Goal: Task Accomplishment & Management: Complete application form

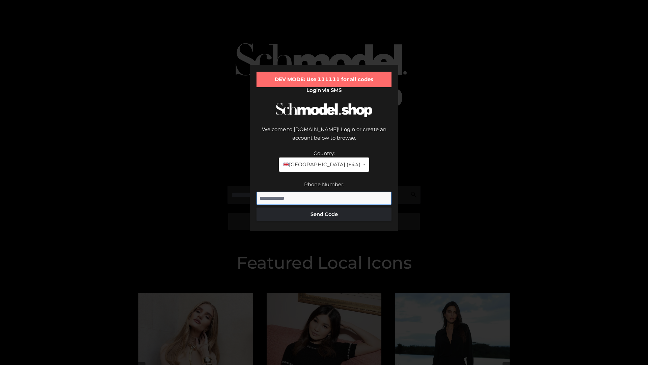
click at [324, 191] on input "Phone Number:" at bounding box center [324, 198] width 135 height 14
type input "**********"
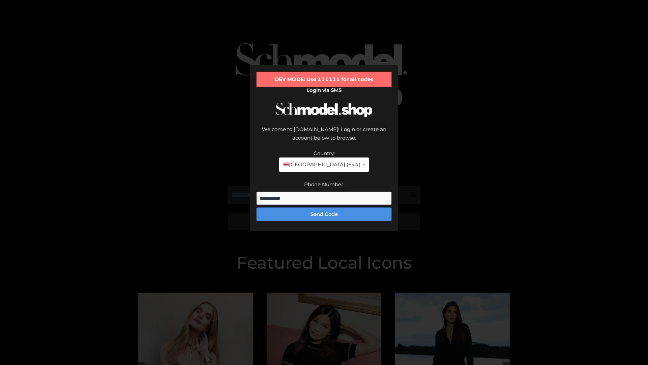
click at [324, 207] on button "Send Code" at bounding box center [324, 214] width 135 height 14
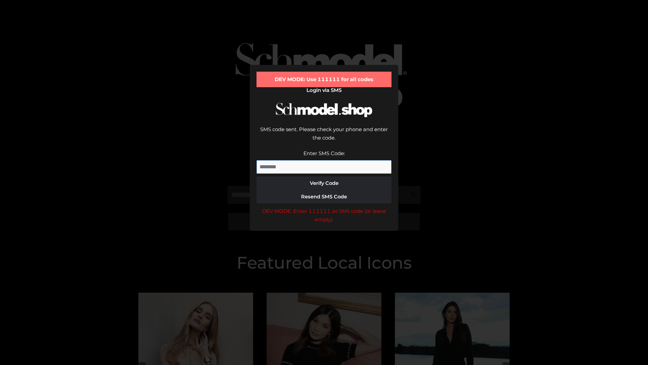
click at [324, 160] on input "Enter SMS Code:" at bounding box center [324, 167] width 135 height 14
type input "******"
click at [324, 176] on button "Verify Code" at bounding box center [324, 183] width 135 height 14
click at [324, 207] on div "DEV MODE: Enter 111111 as SMS code (or leave empty)." at bounding box center [324, 215] width 135 height 17
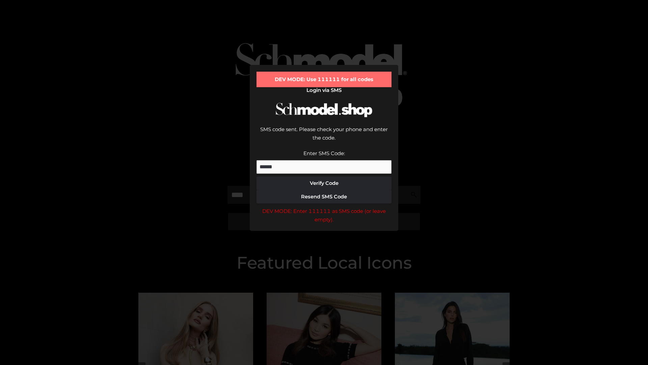
click at [324, 207] on div "DEV MODE: Enter 111111 as SMS code (or leave empty)." at bounding box center [324, 215] width 135 height 17
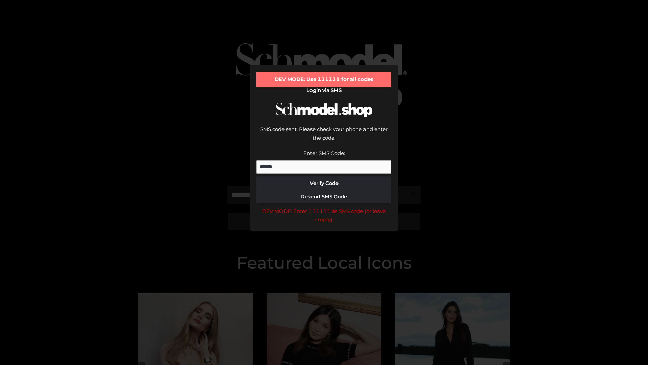
click at [324, 207] on div "DEV MODE: Enter 111111 as SMS code (or leave empty)." at bounding box center [324, 215] width 135 height 17
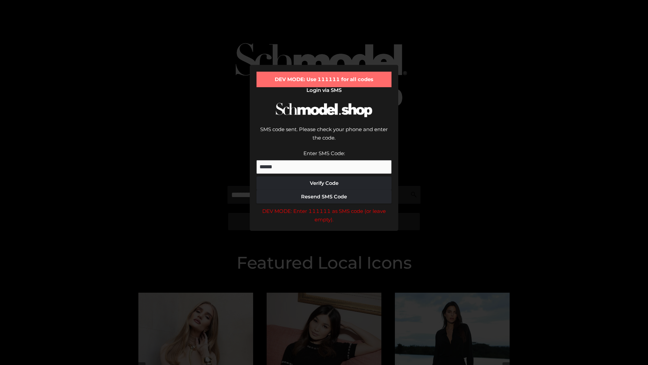
click at [324, 207] on div "DEV MODE: Enter 111111 as SMS code (or leave empty)." at bounding box center [324, 215] width 135 height 17
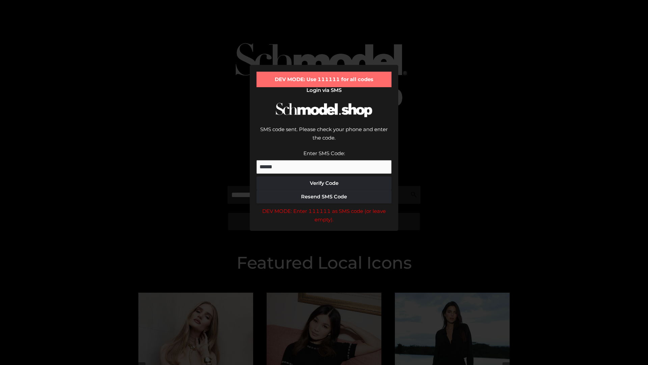
click at [324, 207] on div "DEV MODE: Enter 111111 as SMS code (or leave empty)." at bounding box center [324, 215] width 135 height 17
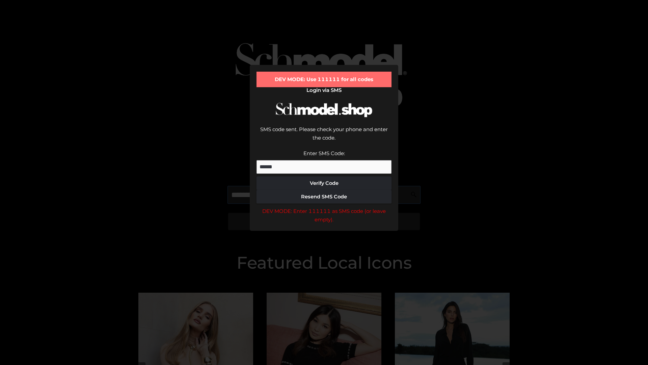
scroll to position [0, 0]
click at [324, 207] on div "DEV MODE: Enter 111111 as SMS code (or leave empty)." at bounding box center [324, 215] width 135 height 17
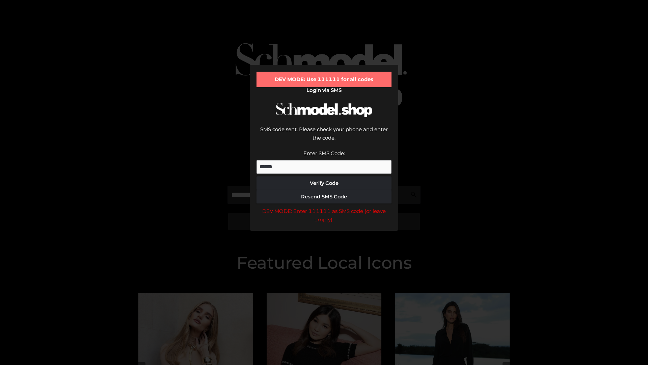
click at [324, 207] on div "DEV MODE: Enter 111111 as SMS code (or leave empty)." at bounding box center [324, 215] width 135 height 17
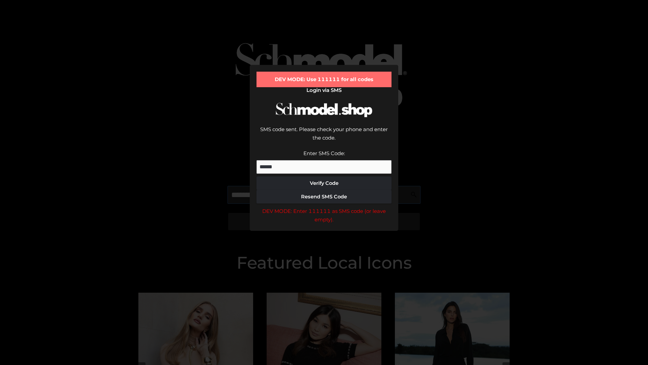
scroll to position [0, 41]
click at [324, 207] on div "DEV MODE: Enter 111111 as SMS code (or leave empty)." at bounding box center [324, 215] width 135 height 17
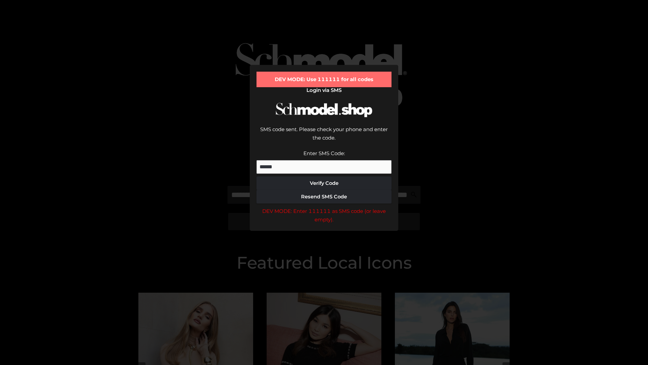
click at [324, 207] on div "DEV MODE: Enter 111111 as SMS code (or leave empty)." at bounding box center [324, 215] width 135 height 17
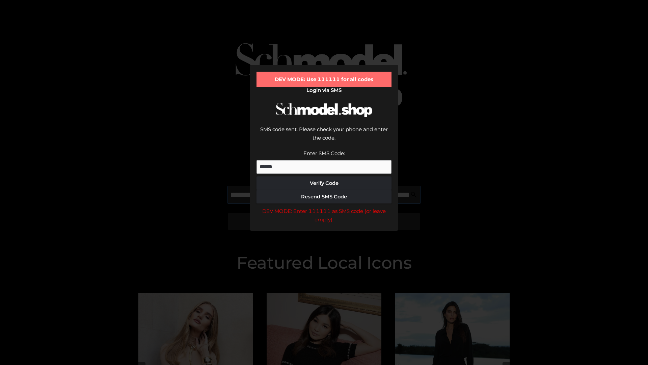
scroll to position [0, 84]
click at [324, 207] on div "DEV MODE: Enter 111111 as SMS code (or leave empty)." at bounding box center [324, 215] width 135 height 17
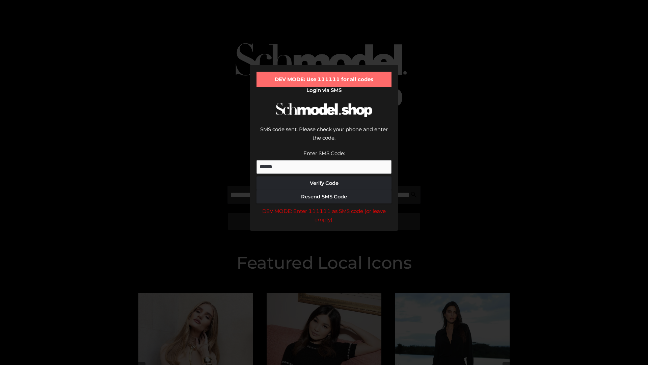
click at [324, 207] on div "DEV MODE: Enter 111111 as SMS code (or leave empty)." at bounding box center [324, 215] width 135 height 17
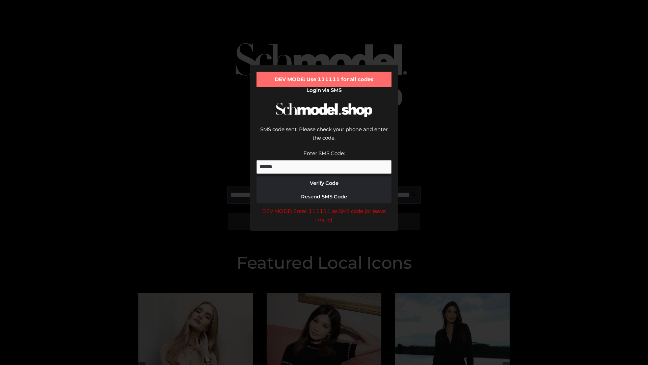
scroll to position [0, 123]
click at [324, 207] on div "DEV MODE: Enter 111111 as SMS code (or leave empty)." at bounding box center [324, 215] width 135 height 17
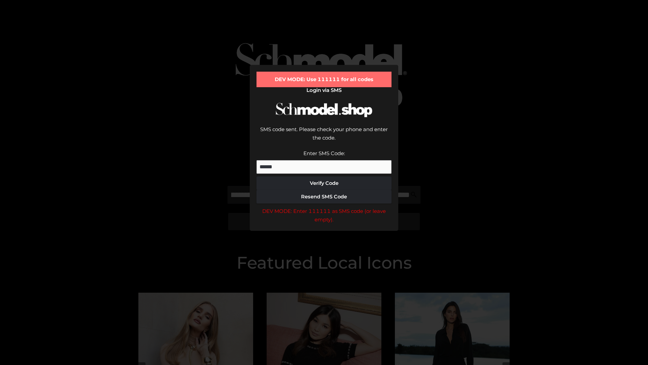
click at [324, 207] on div "DEV MODE: Enter 111111 as SMS code (or leave empty)." at bounding box center [324, 215] width 135 height 17
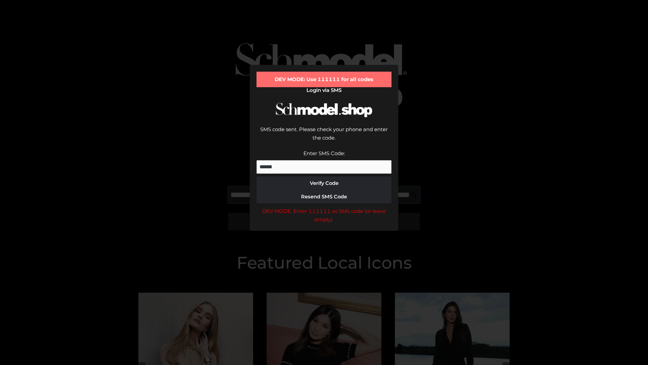
scroll to position [0, 163]
click at [324, 207] on div "DEV MODE: Enter 111111 as SMS code (or leave empty)." at bounding box center [324, 215] width 135 height 17
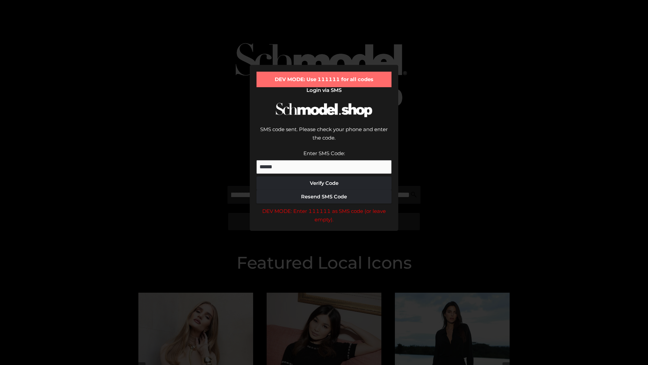
click at [324, 207] on div "DEV MODE: Enter 111111 as SMS code (or leave empty)." at bounding box center [324, 215] width 135 height 17
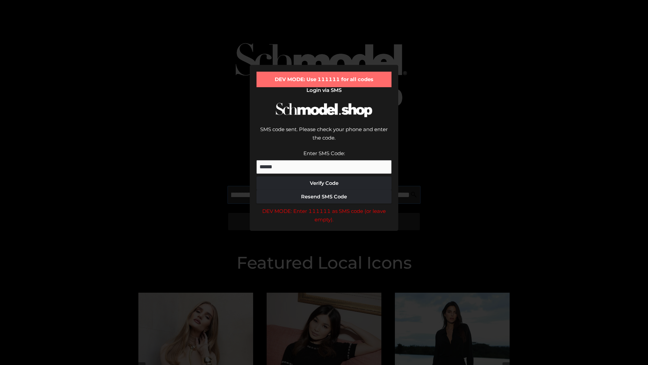
scroll to position [0, 206]
click at [324, 207] on div "DEV MODE: Enter 111111 as SMS code (or leave empty)." at bounding box center [324, 215] width 135 height 17
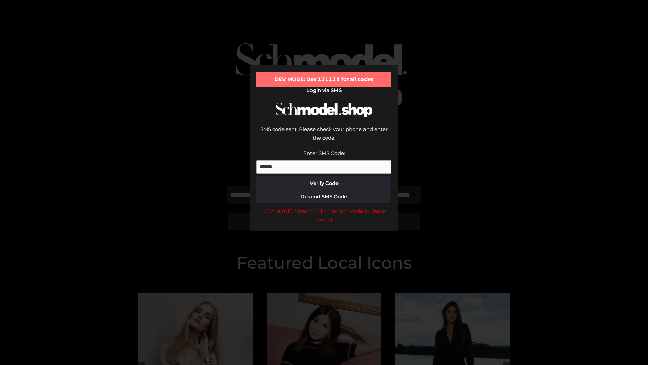
click at [324, 207] on div "DEV MODE: Enter 111111 as SMS code (or leave empty)." at bounding box center [324, 215] width 135 height 17
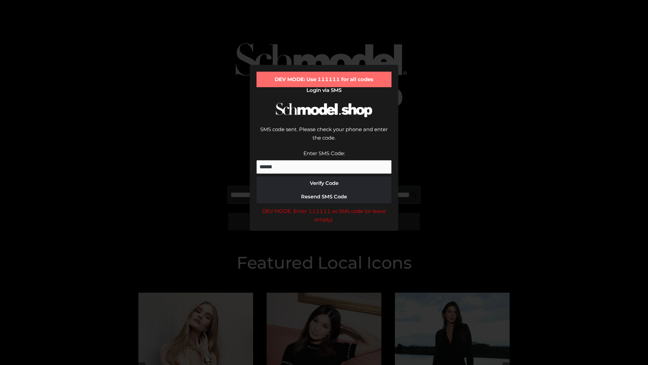
scroll to position [0, 245]
click at [324, 207] on div "DEV MODE: Enter 111111 as SMS code (or leave empty)." at bounding box center [324, 215] width 135 height 17
type input "**********"
